Goal: Ask a question: Seek information or help from site administrators or community

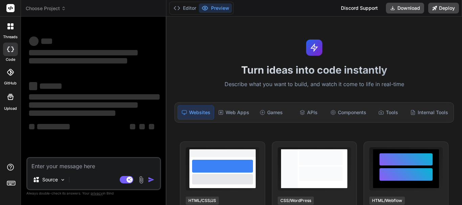
type textarea "x"
click at [89, 167] on textarea at bounding box center [93, 164] width 132 height 12
type textarea "s"
type textarea "x"
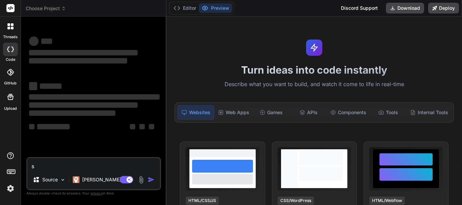
type textarea "sd"
type textarea "x"
type textarea "sdg"
type textarea "x"
type textarea "sdgs"
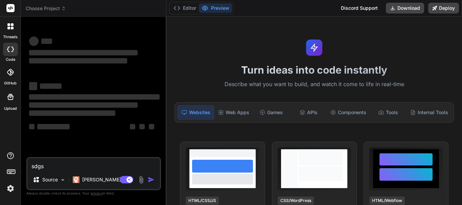
type textarea "x"
type textarea "sdgsg"
type textarea "x"
type textarea "sdgsgs"
type textarea "x"
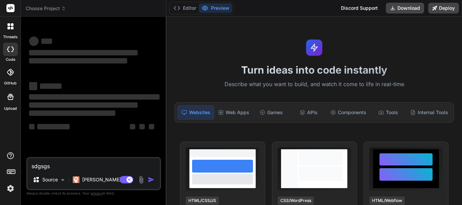
type textarea "sdgsgsg"
type textarea "x"
type textarea "sdgsgsg"
click at [79, 168] on textarea "sdgsgsg" at bounding box center [93, 164] width 132 height 12
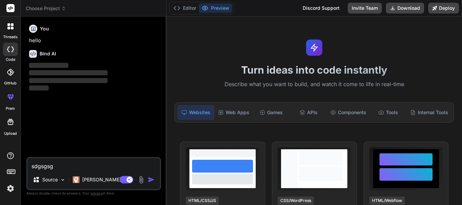
click at [150, 178] on img "button" at bounding box center [151, 179] width 7 height 7
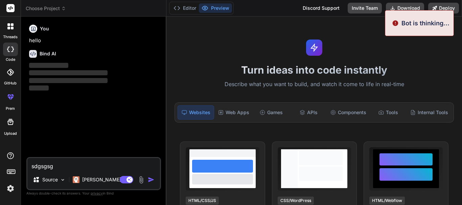
click at [150, 177] on img "button" at bounding box center [151, 179] width 7 height 7
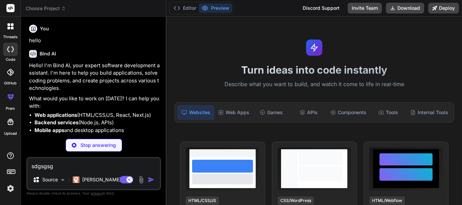
click at [81, 167] on textarea "sdgsgsg" at bounding box center [93, 164] width 132 height 12
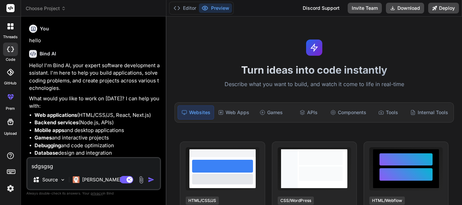
type textarea "x"
type textarea "sdgsgs"
type textarea "x"
type textarea "sdgsg"
type textarea "x"
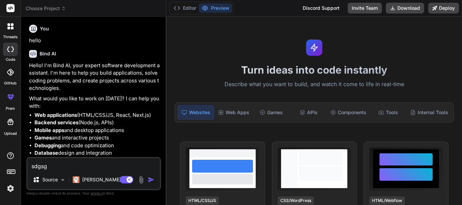
type textarea "sdgs"
type textarea "x"
type textarea "sdg"
type textarea "x"
type textarea "sd"
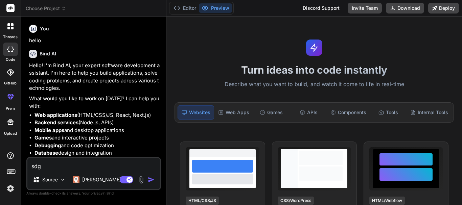
type textarea "x"
type textarea "s"
type textarea "x"
type textarea "h"
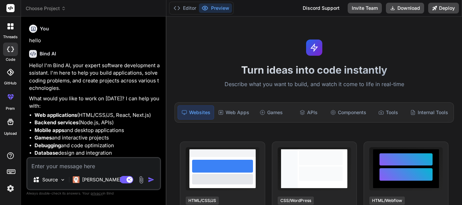
type textarea "x"
type textarea "he"
type textarea "x"
type textarea "h"
type textarea "x"
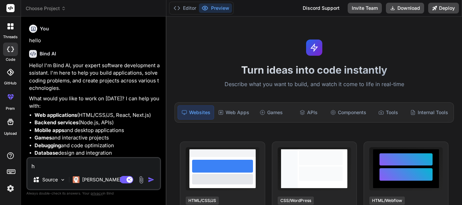
type textarea "x"
type textarea "w"
type textarea "x"
type textarea "wr"
type textarea "x"
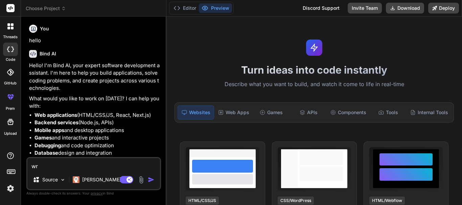
type textarea "wri"
type textarea "x"
type textarea "writ"
type textarea "x"
type textarea "write"
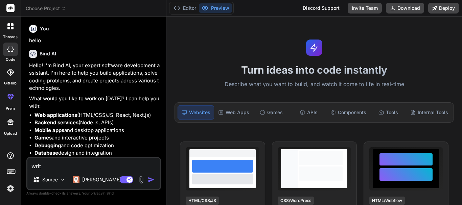
type textarea "x"
type textarea "write"
type textarea "x"
type textarea "write 5"
type textarea "x"
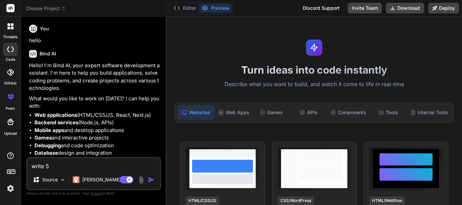
type textarea "write 5"
type textarea "x"
type textarea "write 5 t"
type textarea "x"
type textarea "write 5 te"
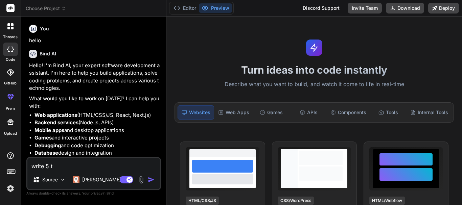
type textarea "x"
type textarea "write 5 tes"
type textarea "x"
type textarea "write 5 test"
type textarea "x"
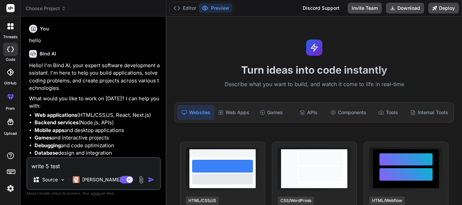
type textarea "write 5 test"
type textarea "x"
type textarea "write 5 test c"
type textarea "x"
type textarea "write 5 test ca"
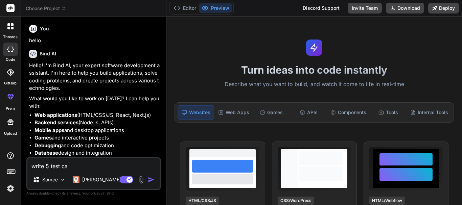
type textarea "x"
type textarea "write 5 test cas"
type textarea "x"
type textarea "write 5 test case"
type textarea "x"
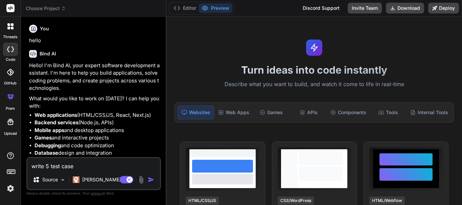
type textarea "write 5 test case"
click at [152, 180] on img "button" at bounding box center [151, 179] width 7 height 7
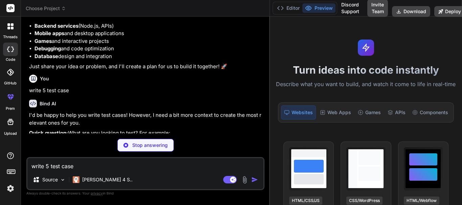
scroll to position [66, 0]
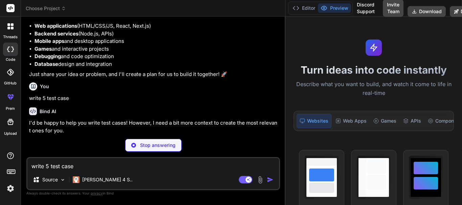
drag, startPoint x: 166, startPoint y: 98, endPoint x: 372, endPoint y: 94, distance: 206.5
click at [372, 94] on div "Choose Project Created with Pixso. Bind AI Web Search Created with Pixso. Code …" at bounding box center [241, 102] width 441 height 205
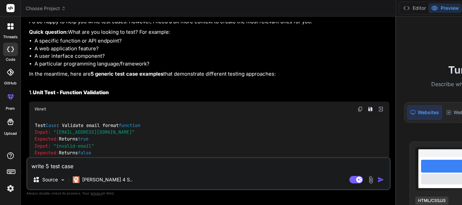
scroll to position [235, 0]
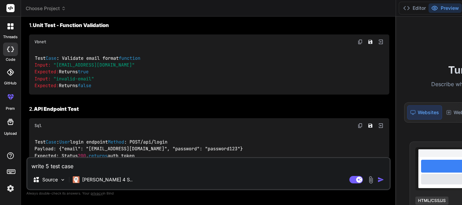
type textarea "x"
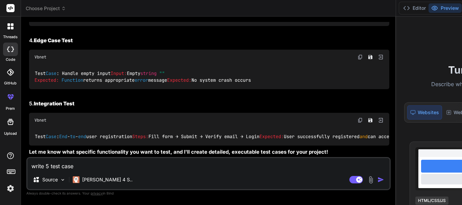
scroll to position [500, 0]
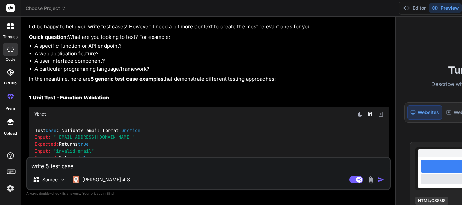
scroll to position [61, 0]
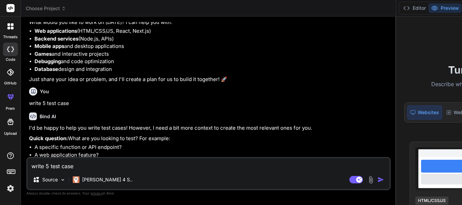
drag, startPoint x: 141, startPoint y: 157, endPoint x: 137, endPoint y: 163, distance: 7.0
click at [137, 163] on div "write 5 test case Source [PERSON_NAME] 4 S.. Agent Mode. When this toggle is ac…" at bounding box center [208, 173] width 364 height 33
click at [137, 163] on textarea "write 5 test case" at bounding box center [208, 164] width 362 height 12
click at [117, 166] on textarea "write 5 test case" at bounding box center [208, 164] width 362 height 12
type textarea "d"
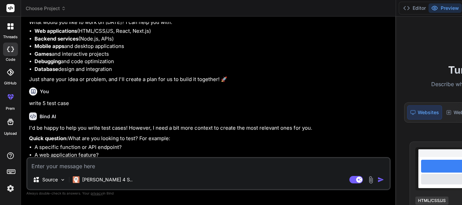
type textarea "x"
type textarea "do"
type textarea "x"
type textarea "do"
type textarea "x"
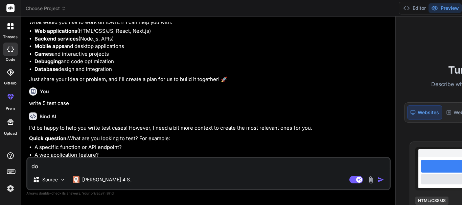
type textarea "do y"
type textarea "x"
type textarea "do yo"
type textarea "x"
type textarea "do yoy"
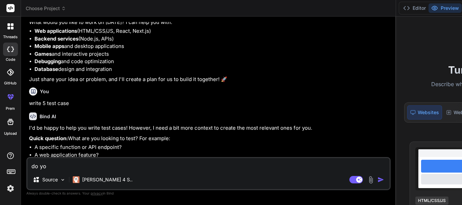
type textarea "x"
type textarea "do yoy"
type textarea "x"
type textarea "do yoy h"
type textarea "x"
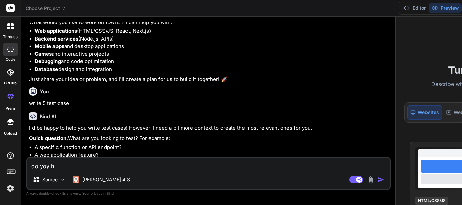
type textarea "do yoy"
type textarea "x"
type textarea "do yoy"
type textarea "x"
type textarea "do yo"
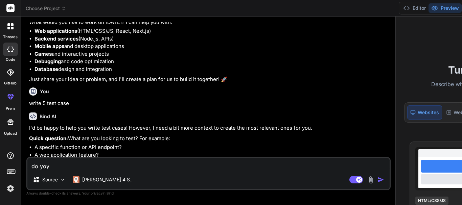
type textarea "x"
type textarea "do you"
type textarea "x"
type textarea "do you"
type textarea "x"
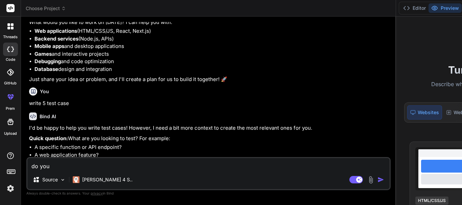
type textarea "do you h"
type textarea "x"
type textarea "do you ha"
type textarea "x"
type textarea "do you hav"
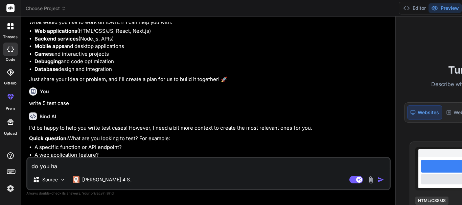
type textarea "x"
type textarea "do you have"
type textarea "x"
type textarea "do you have"
type textarea "x"
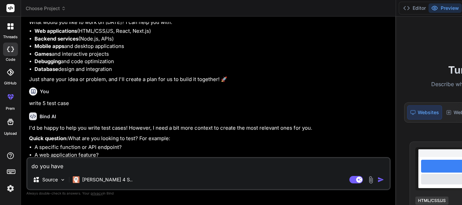
type textarea "do you have a"
type textarea "x"
type textarea "do you have an"
type textarea "x"
type textarea "do you have any"
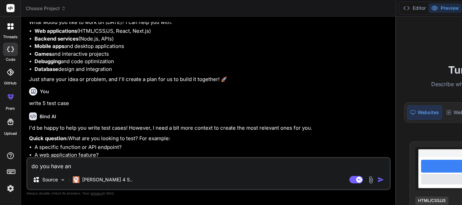
type textarea "x"
type textarea "do you have any"
type textarea "x"
type textarea "do you have any i"
type textarea "x"
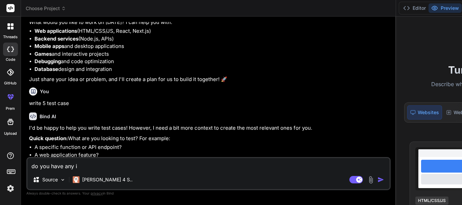
type textarea "do you have any id"
type textarea "x"
type textarea "do you have any ide"
type textarea "x"
type textarea "do you have any idea"
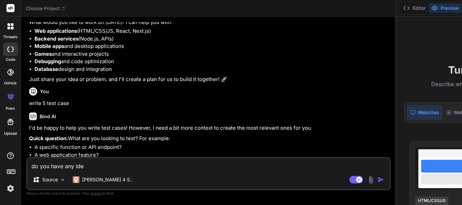
type textarea "x"
type textarea "do you have any idea"
type textarea "x"
type textarea "do you have any idea a"
type textarea "x"
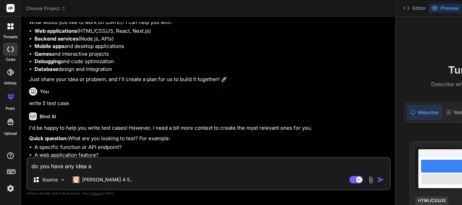
type textarea "do you have any idea ab"
type textarea "x"
type textarea "do you have any idea abo"
type textarea "x"
type textarea "do you have any idea abou"
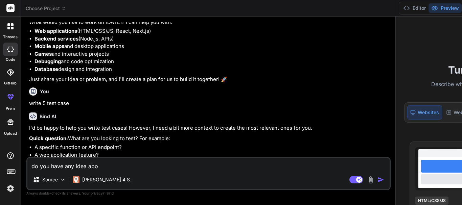
type textarea "x"
type textarea "do you have any idea about"
type textarea "x"
type textarea "do you have any idea about"
type textarea "x"
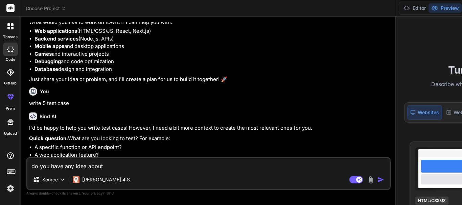
type textarea "do you have any idea about p"
type textarea "x"
type textarea "do you have any idea about pa"
type textarea "x"
type textarea "do you have any idea about pay"
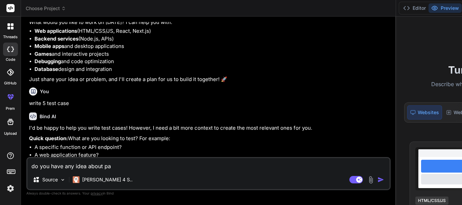
type textarea "x"
type textarea "do you have any idea about payl"
type textarea "x"
type textarea "do you have any idea about payli"
type textarea "x"
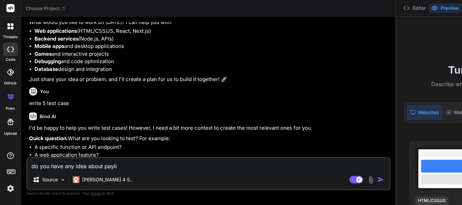
type textarea "do you have any idea about [PERSON_NAME]"
type textarea "x"
type textarea "do you have any idea about payline"
type textarea "x"
type textarea "do you have any idea about payline"
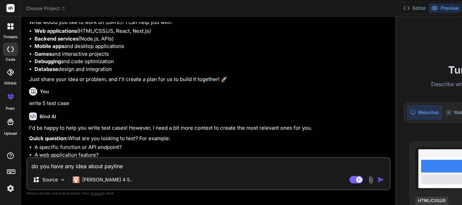
type textarea "x"
type textarea "do you have any idea about payline g"
type textarea "x"
type textarea "do you have any idea about payline ga"
type textarea "x"
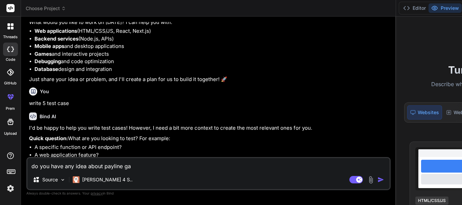
type textarea "do you have any idea about payline gam"
type textarea "x"
type textarea "do you have any idea about payline game"
type textarea "x"
type textarea "do you have any idea about payline games"
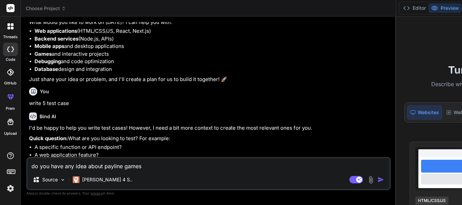
type textarea "x"
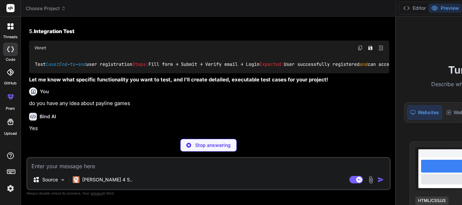
scroll to position [571, 0]
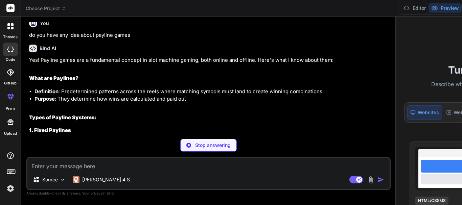
drag, startPoint x: 285, startPoint y: 99, endPoint x: 296, endPoint y: 96, distance: 11.5
click at [296, 96] on div "Choose Project Created with Pixso. Bind AI Web Search Created with Pixso. Code …" at bounding box center [333, 102] width 625 height 205
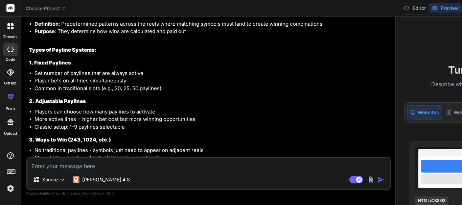
type textarea "x"
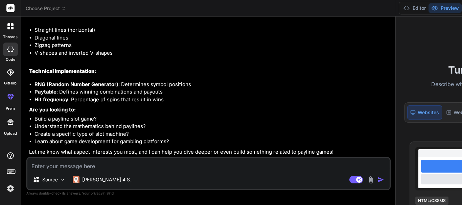
scroll to position [891, 0]
